Goal: Information Seeking & Learning: Learn about a topic

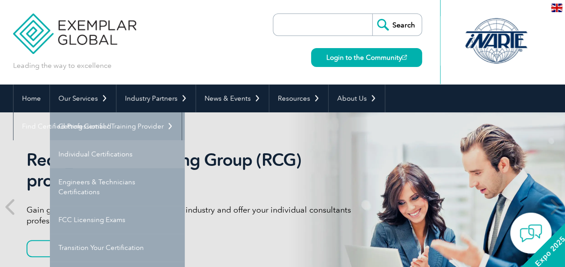
click at [115, 159] on link "Individual Certifications" at bounding box center [117, 154] width 135 height 28
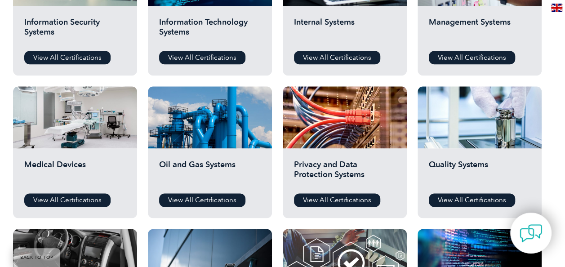
scroll to position [584, 0]
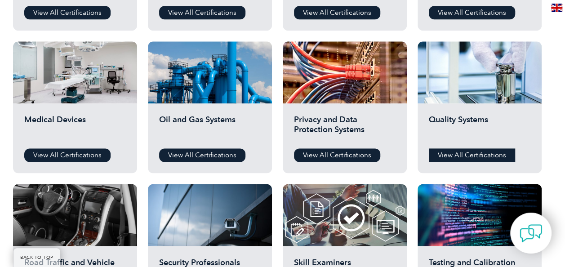
click at [474, 155] on link "View All Certifications" at bounding box center [472, 154] width 86 height 13
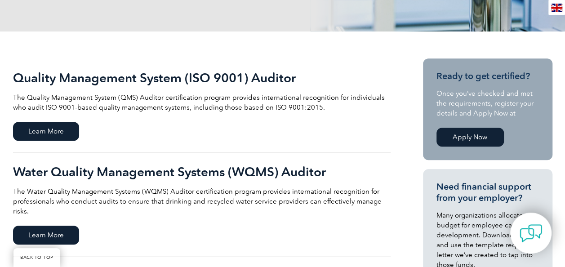
scroll to position [225, 0]
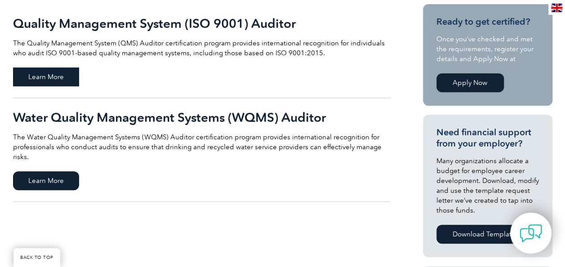
click at [43, 75] on span "Learn More" at bounding box center [46, 76] width 66 height 19
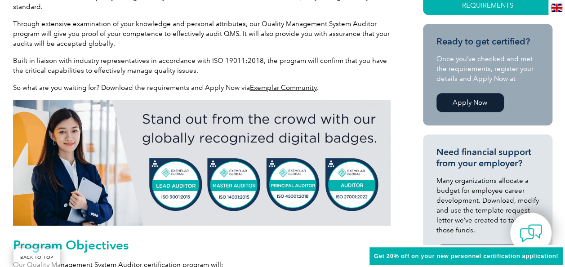
scroll to position [359, 0]
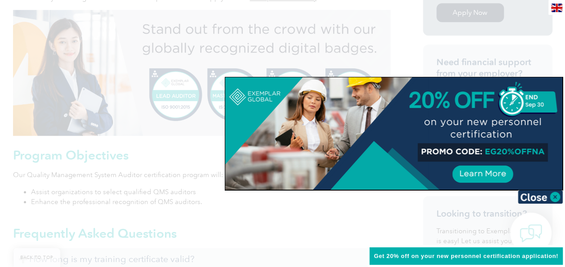
click at [491, 147] on div at bounding box center [393, 133] width 337 height 112
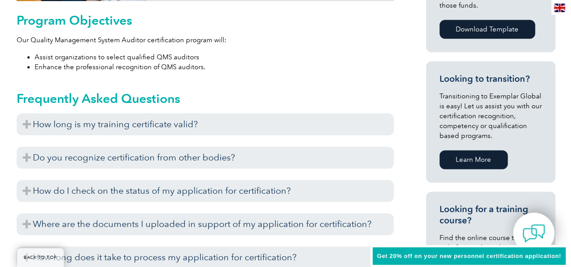
scroll to position [179, 0]
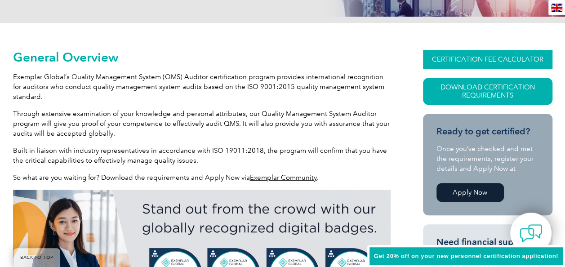
click at [480, 62] on link "CERTIFICATION FEE CALCULATOR" at bounding box center [487, 59] width 129 height 19
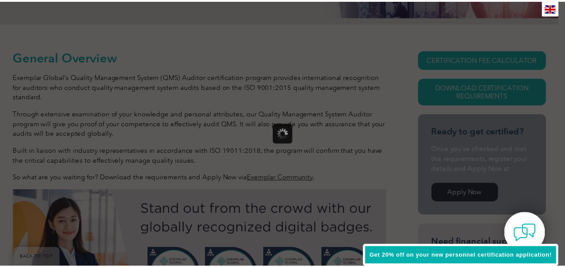
scroll to position [0, 0]
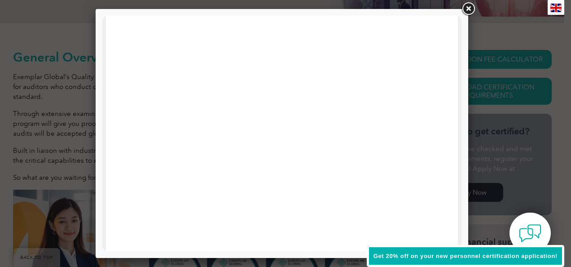
click at [464, 10] on link at bounding box center [469, 9] width 16 height 16
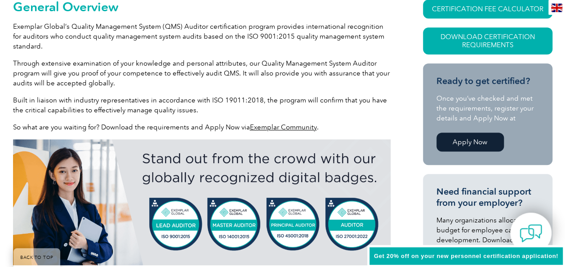
scroll to position [269, 0]
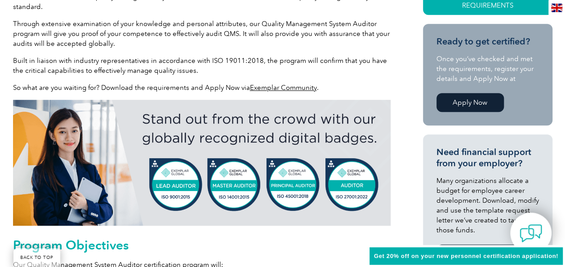
click at [296, 89] on link "Exemplar Community" at bounding box center [283, 88] width 67 height 8
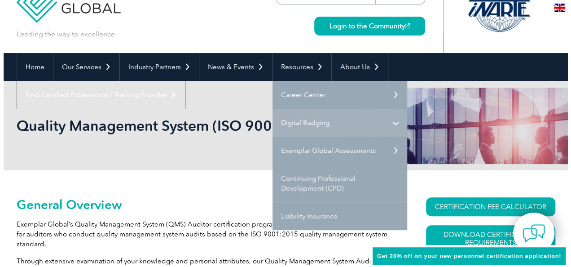
scroll to position [45, 0]
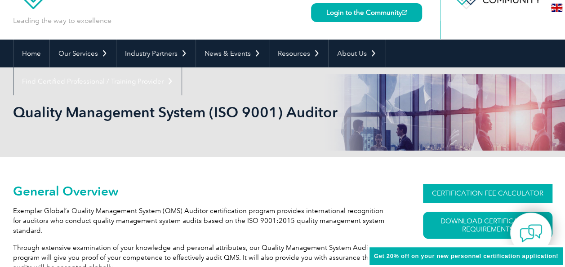
click at [477, 188] on link "CERTIFICATION FEE CALCULATOR" at bounding box center [487, 193] width 129 height 19
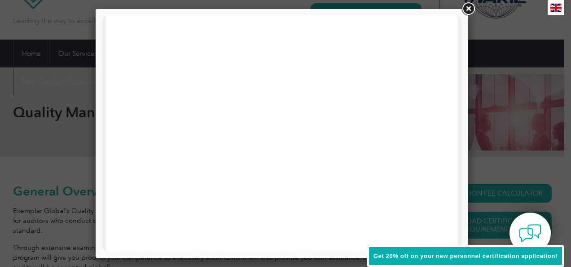
scroll to position [463, 0]
